Goal: Find specific page/section: Find specific page/section

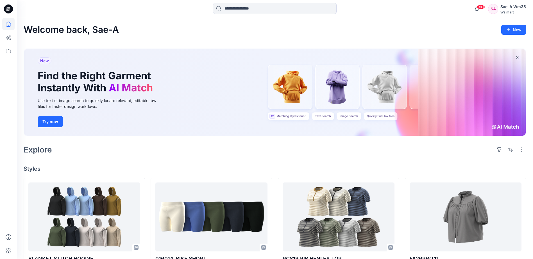
click at [5, 10] on icon at bounding box center [8, 8] width 9 height 9
click at [515, 9] on div "Sae-A Wm35" at bounding box center [513, 6] width 26 height 7
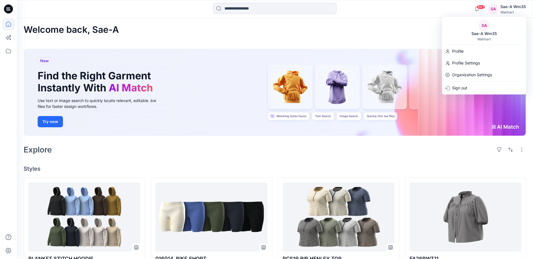
click at [515, 9] on div "Sae-A Wm35" at bounding box center [513, 6] width 26 height 7
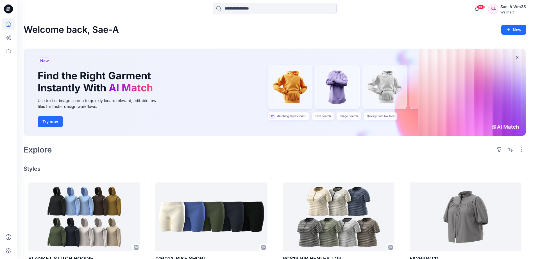
click at [520, 147] on button "button" at bounding box center [521, 149] width 9 height 9
drag, startPoint x: 229, startPoint y: 0, endPoint x: 165, endPoint y: 7, distance: 64.4
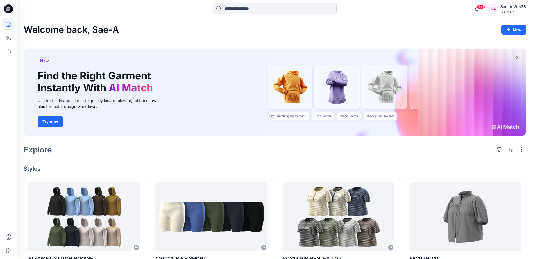
click at [229, 0] on div "99+ Notifications Sae-A Virtual 3d Team has updated FA26PWD3_FLUTTER SLV MIDI D…" at bounding box center [275, 9] width 516 height 18
click at [135, 10] on div at bounding box center [81, 9] width 129 height 12
click at [10, 10] on icon at bounding box center [9, 10] width 2 height 0
click at [9, 48] on icon at bounding box center [8, 51] width 12 height 12
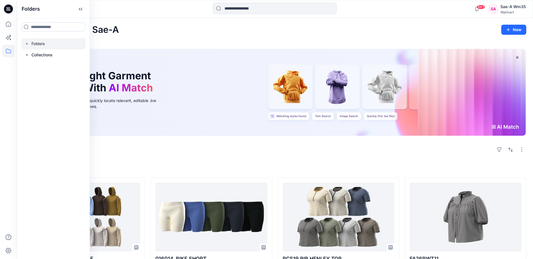
click at [41, 45] on div at bounding box center [53, 43] width 64 height 11
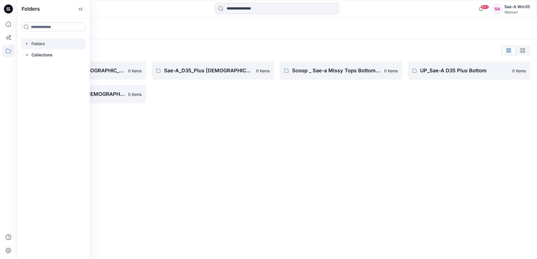
click at [223, 157] on div "Folders Folders List Sae-A_D35 Plus [DEMOGRAPHIC_DATA] Bottom 0 items UP_Sae-A …" at bounding box center [277, 138] width 520 height 241
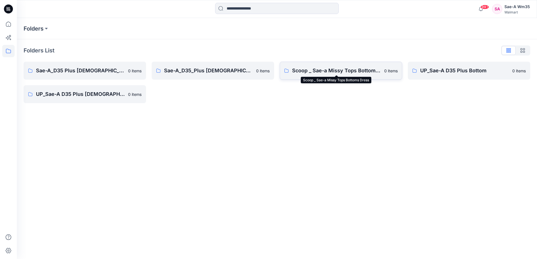
click at [339, 69] on p "Scoop _ Sae-a Missy Tops Bottoms Dress" at bounding box center [336, 71] width 89 height 8
click at [27, 28] on p "Folders" at bounding box center [34, 29] width 20 height 8
click at [43, 28] on p "Folders" at bounding box center [34, 29] width 20 height 8
click at [10, 22] on icon at bounding box center [8, 24] width 12 height 12
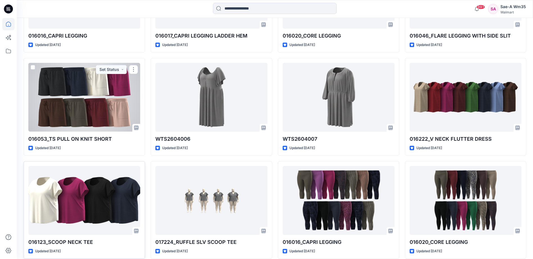
scroll to position [505, 0]
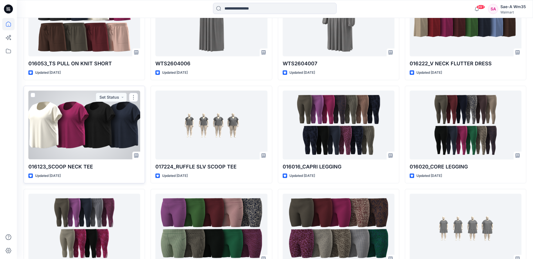
click at [78, 136] on div at bounding box center [84, 125] width 112 height 69
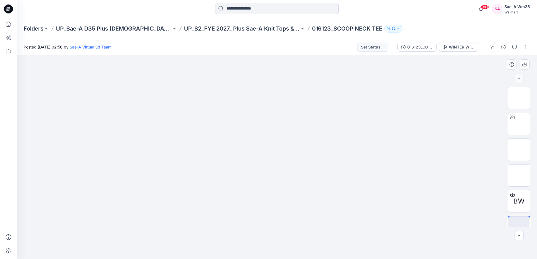
click at [462, 175] on div at bounding box center [277, 157] width 520 height 204
click at [250, 73] on img at bounding box center [276, 73] width 281 height 0
click at [308, 51] on div "Posted [DATE] 02:56 by Sae-A Virtual 3d Team Set Status" at bounding box center [205, 46] width 376 height 15
